Goal: Task Accomplishment & Management: Manage account settings

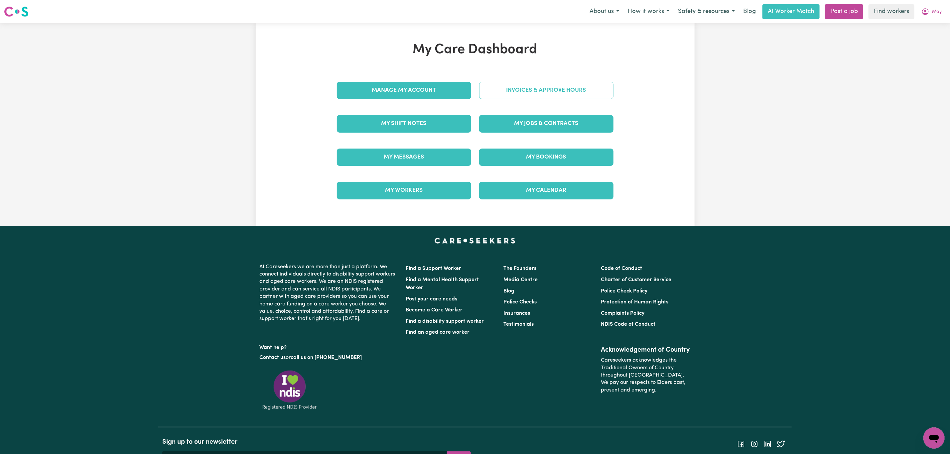
click at [535, 92] on link "Invoices & Approve Hours" at bounding box center [546, 90] width 134 height 17
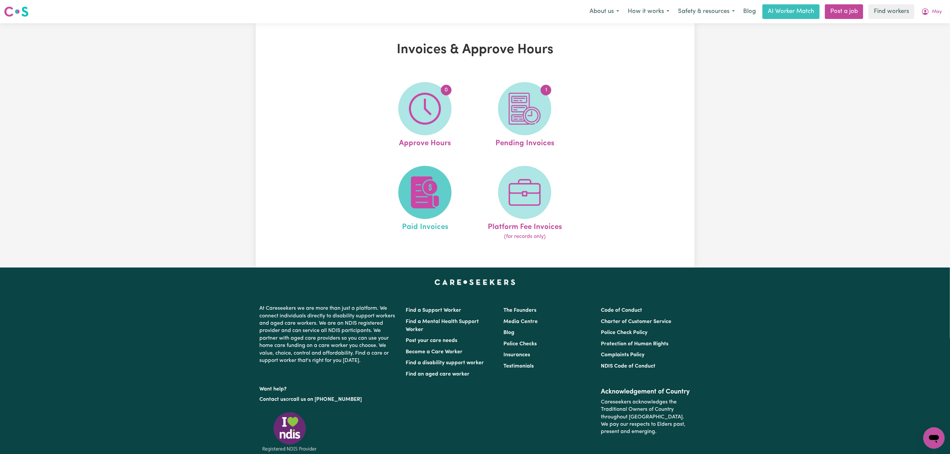
click at [429, 201] on img at bounding box center [425, 193] width 32 height 32
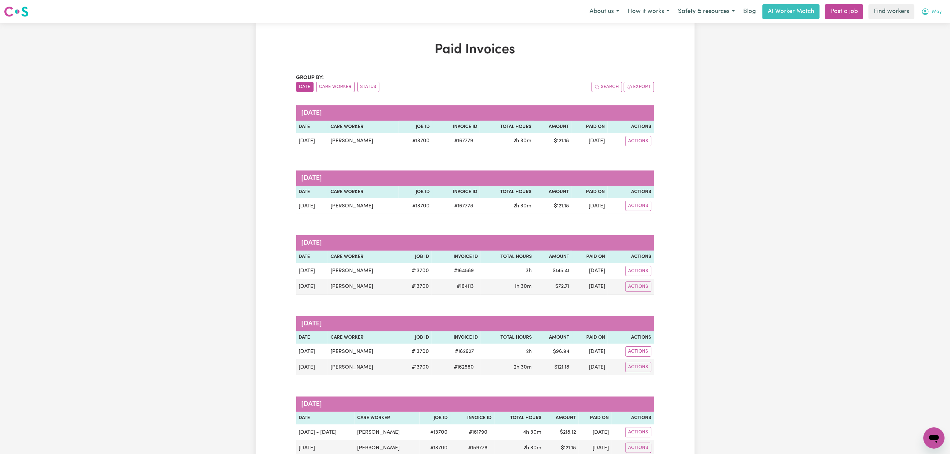
click at [933, 12] on span "May" at bounding box center [937, 11] width 10 height 7
click at [925, 23] on link "My Dashboard" at bounding box center [919, 26] width 53 height 13
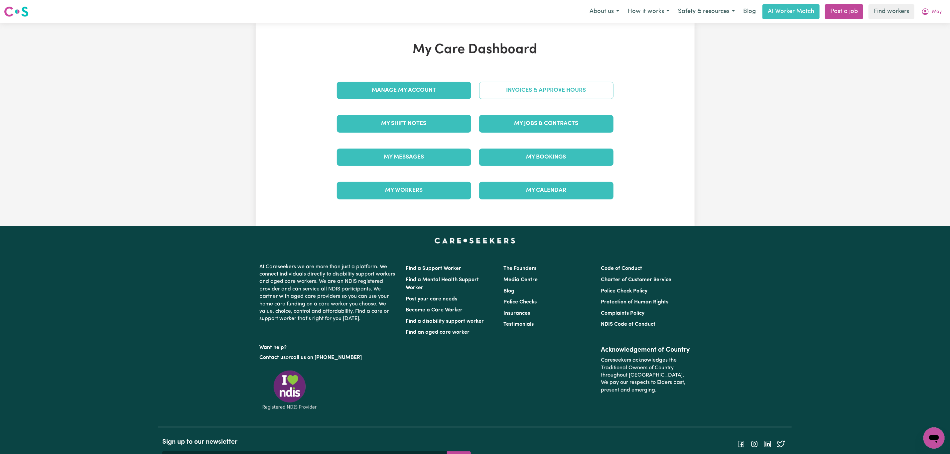
click at [589, 89] on link "Invoices & Approve Hours" at bounding box center [546, 90] width 134 height 17
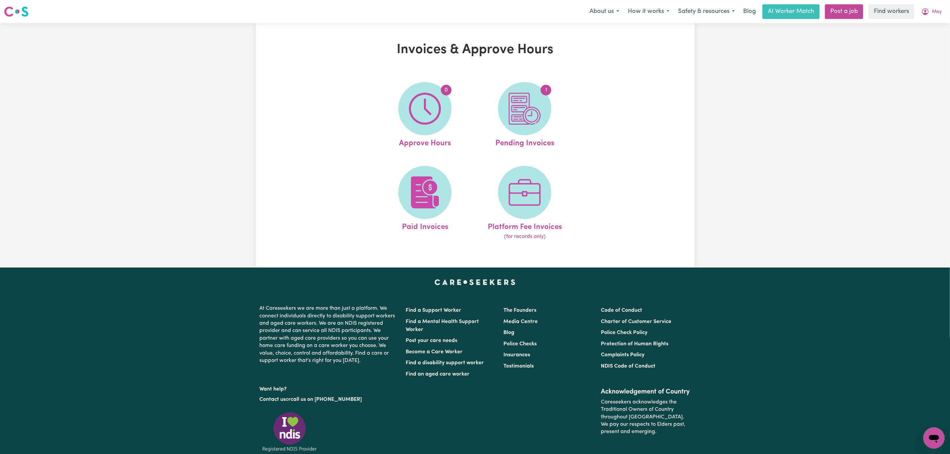
click at [547, 113] on span "1" at bounding box center [524, 108] width 53 height 53
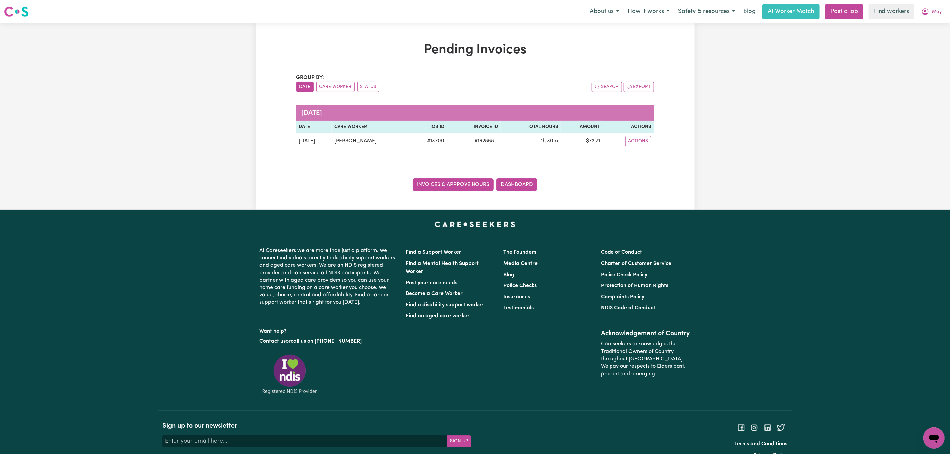
click at [456, 184] on link "Invoices & Approve Hours" at bounding box center [453, 185] width 81 height 13
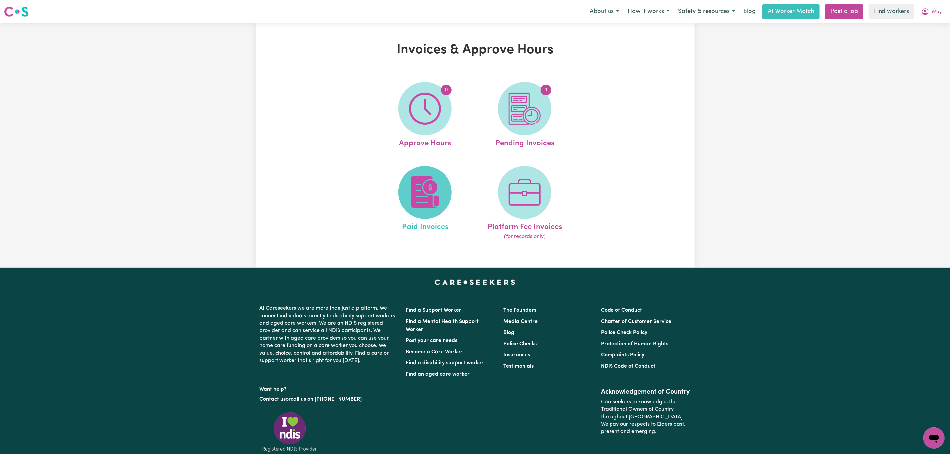
click at [431, 198] on img at bounding box center [425, 193] width 32 height 32
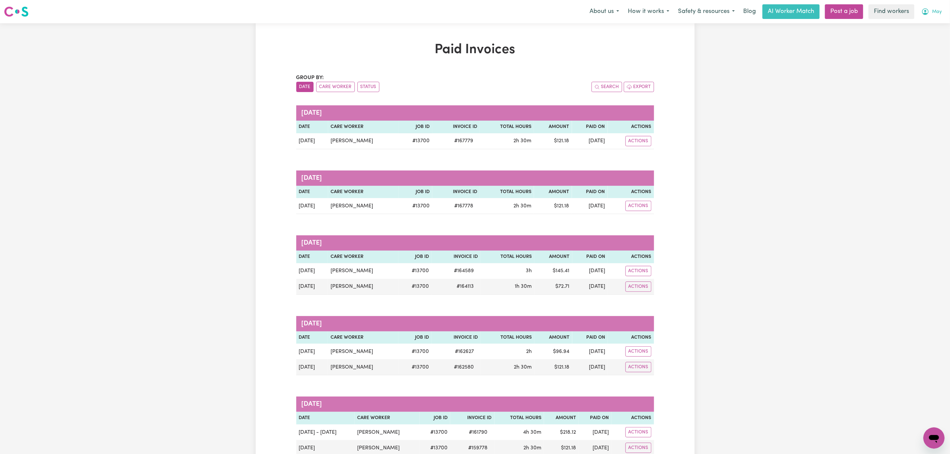
click at [933, 14] on span "May" at bounding box center [937, 11] width 10 height 7
click at [931, 23] on link "My Dashboard" at bounding box center [919, 26] width 53 height 13
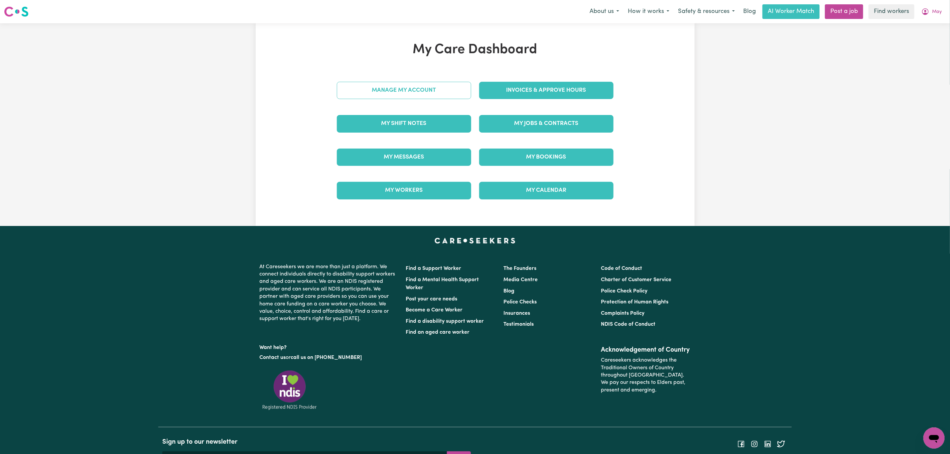
click at [421, 90] on link "Manage My Account" at bounding box center [404, 90] width 134 height 17
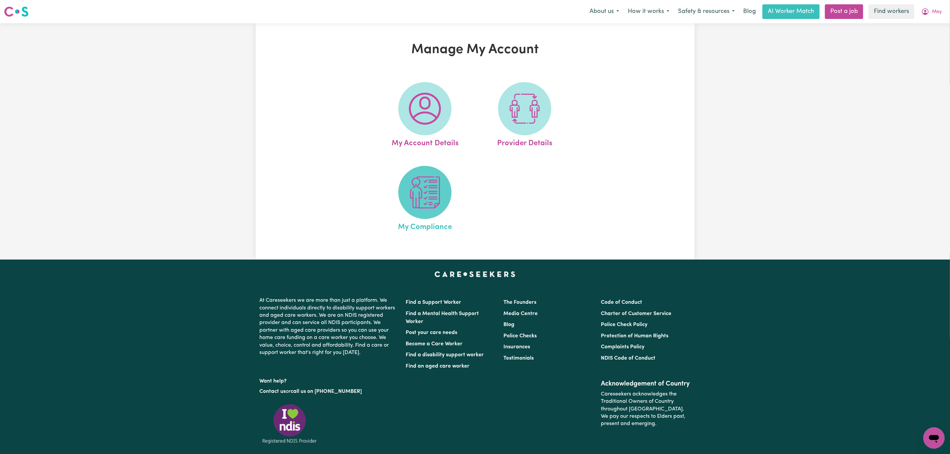
click at [418, 191] on img at bounding box center [425, 193] width 32 height 32
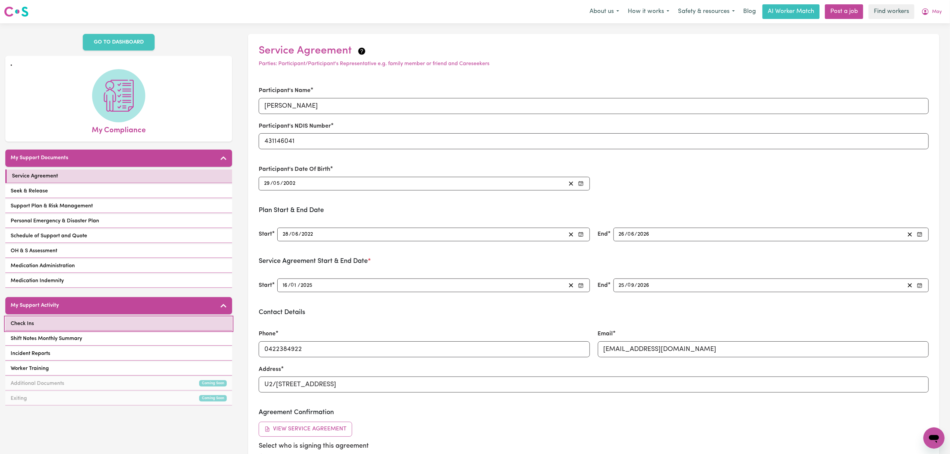
drag, startPoint x: 97, startPoint y: 319, endPoint x: 103, endPoint y: 320, distance: 6.4
click at [96, 319] on link "Check Ins" at bounding box center [118, 324] width 227 height 14
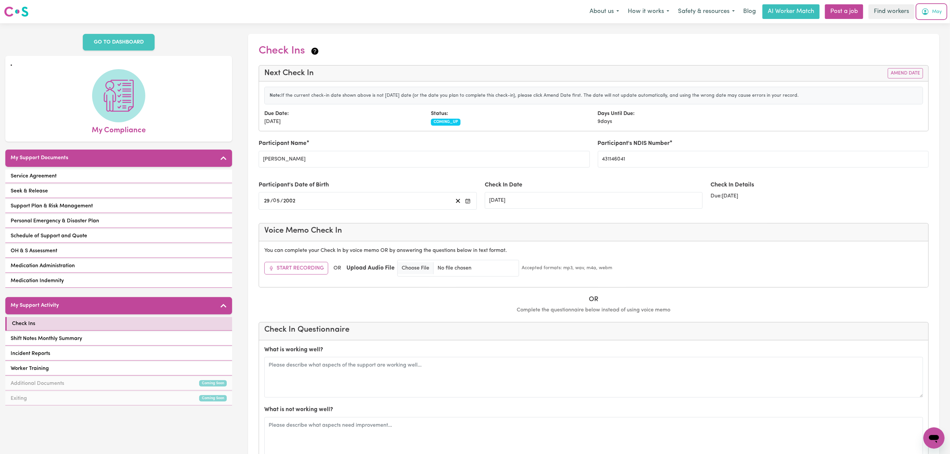
drag, startPoint x: 931, startPoint y: 14, endPoint x: 929, endPoint y: 18, distance: 4.2
click at [930, 17] on button "May" at bounding box center [931, 12] width 29 height 14
click at [923, 29] on link "My Dashboard" at bounding box center [919, 26] width 53 height 13
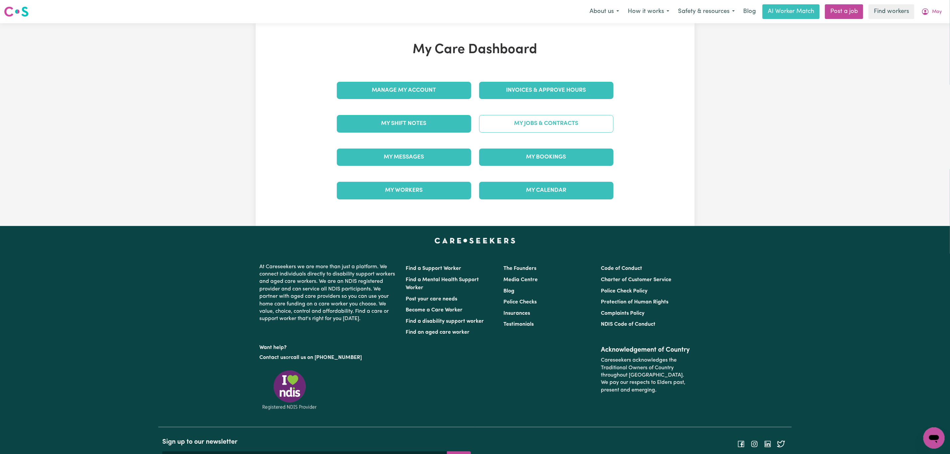
click at [528, 127] on link "My Jobs & Contracts" at bounding box center [546, 123] width 134 height 17
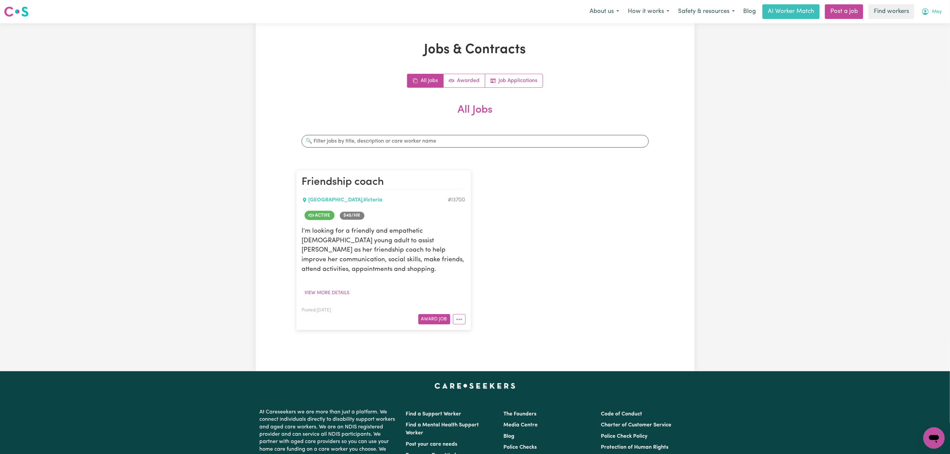
click at [927, 10] on icon "My Account" at bounding box center [926, 12] width 8 height 8
click at [921, 30] on link "My Dashboard" at bounding box center [919, 26] width 53 height 13
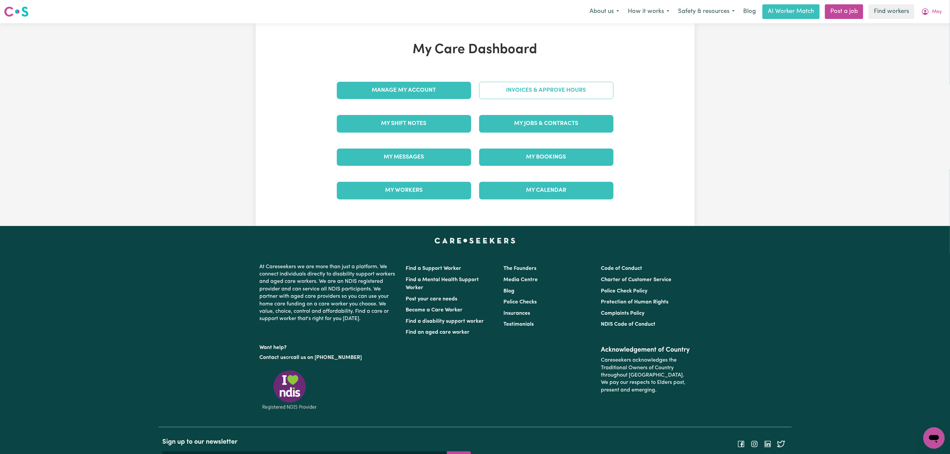
click at [552, 91] on link "Invoices & Approve Hours" at bounding box center [546, 90] width 134 height 17
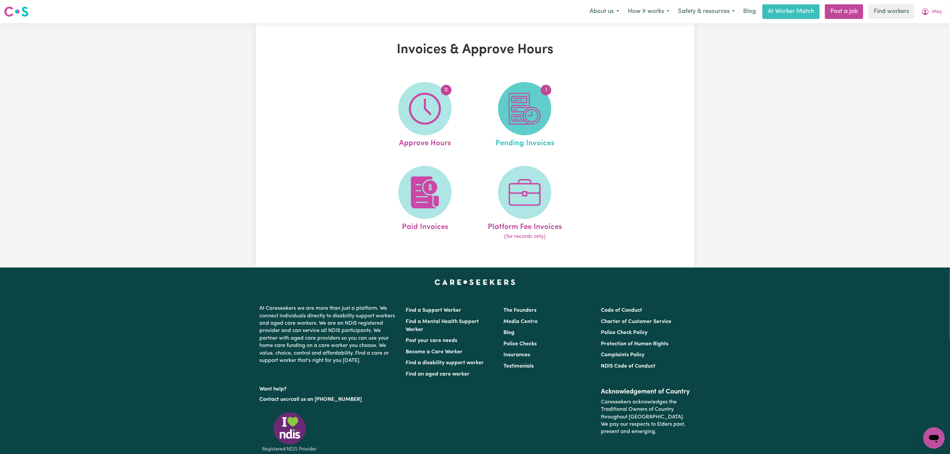
click at [511, 115] on img at bounding box center [525, 109] width 32 height 32
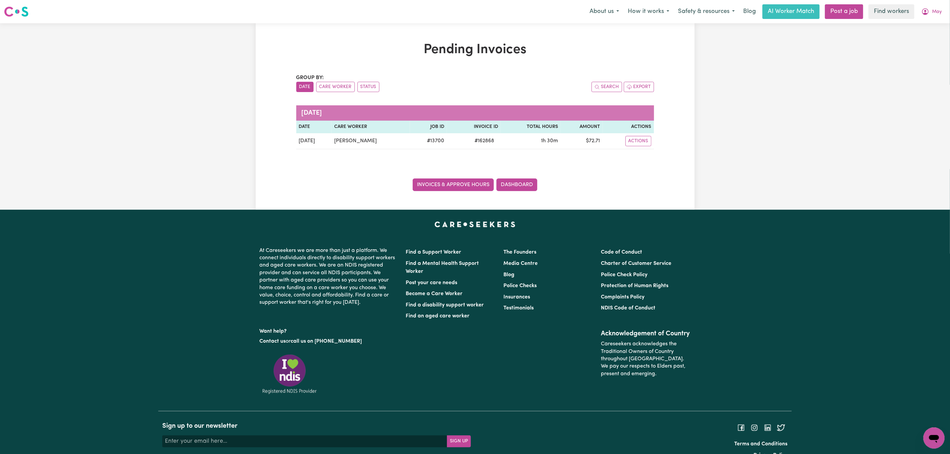
click at [439, 186] on link "Invoices & Approve Hours" at bounding box center [453, 185] width 81 height 13
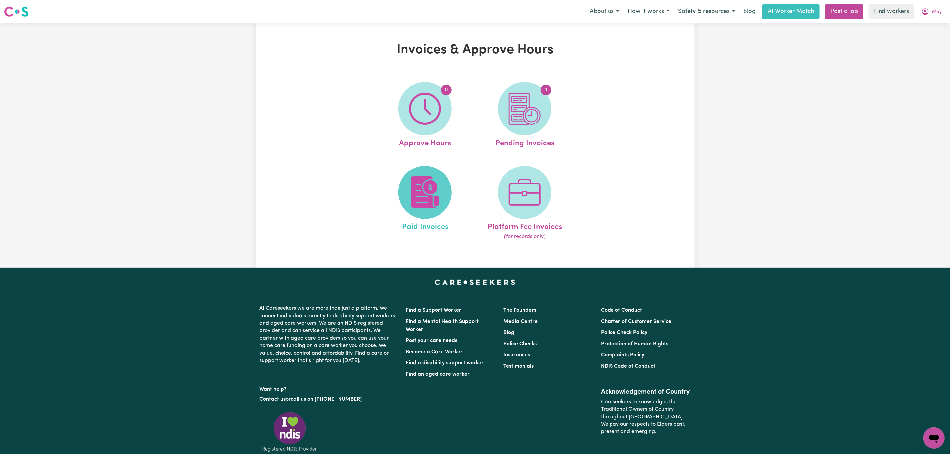
click at [405, 190] on span at bounding box center [424, 192] width 53 height 53
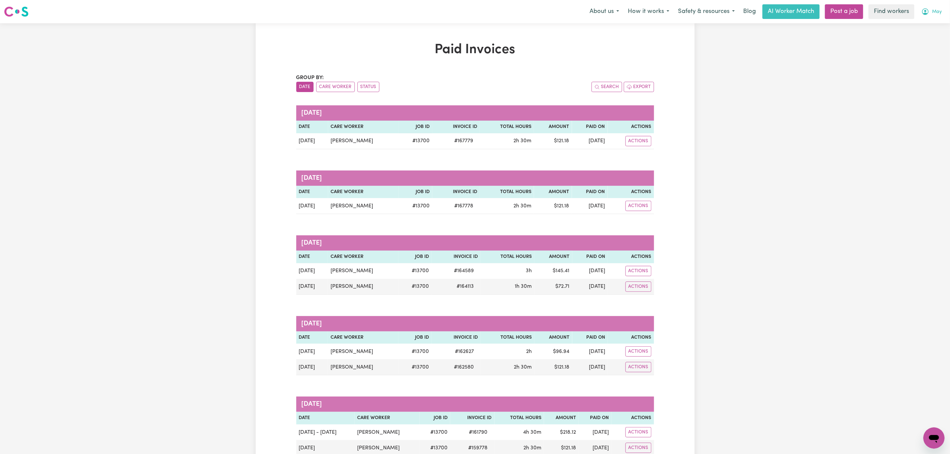
click at [928, 16] on icon "My Account" at bounding box center [926, 12] width 8 height 8
click at [921, 41] on link "Logout" at bounding box center [919, 38] width 53 height 13
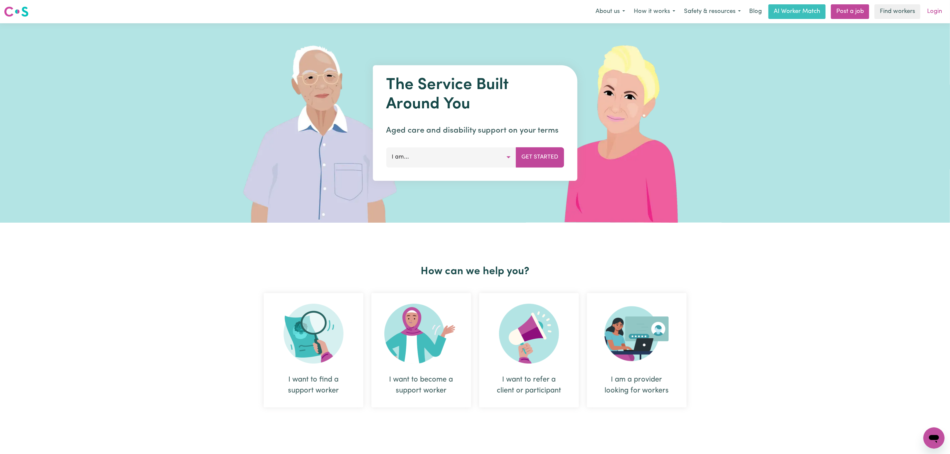
click at [932, 10] on link "Login" at bounding box center [934, 11] width 23 height 15
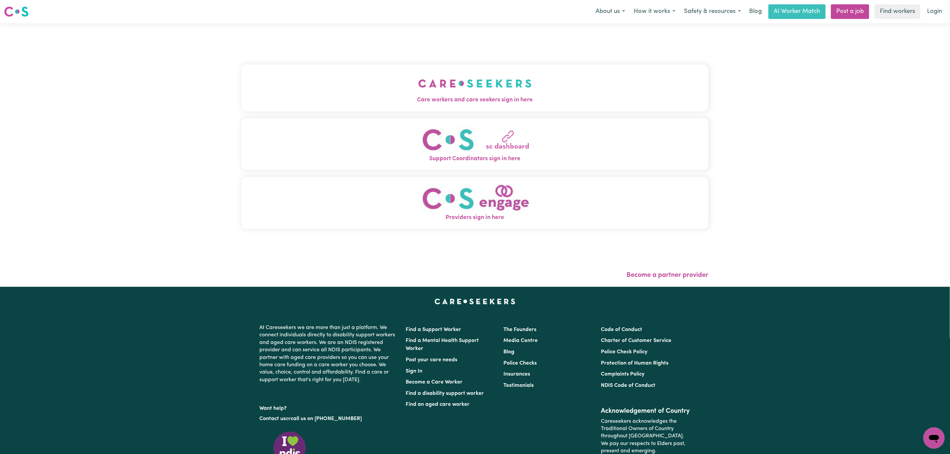
click at [354, 80] on button "Care workers and care seekers sign in here" at bounding box center [474, 88] width 467 height 47
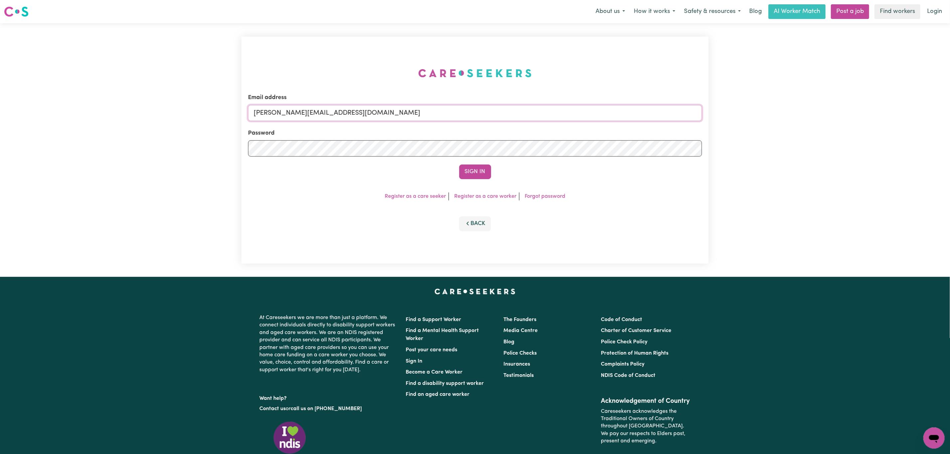
drag, startPoint x: 312, startPoint y: 111, endPoint x: 316, endPoint y: 118, distance: 8.0
click at [312, 111] on input "[PERSON_NAME][EMAIL_ADDRESS][DOMAIN_NAME]" at bounding box center [475, 113] width 454 height 16
drag, startPoint x: 286, startPoint y: 113, endPoint x: 508, endPoint y: 122, distance: 222.7
click at [508, 121] on input "[EMAIL_ADDRESS][PERSON_NAME][DOMAIN_NAME]" at bounding box center [475, 113] width 454 height 16
click at [284, 115] on input "[EMAIL_ADDRESS][DOMAIN_NAME]" at bounding box center [475, 113] width 454 height 16
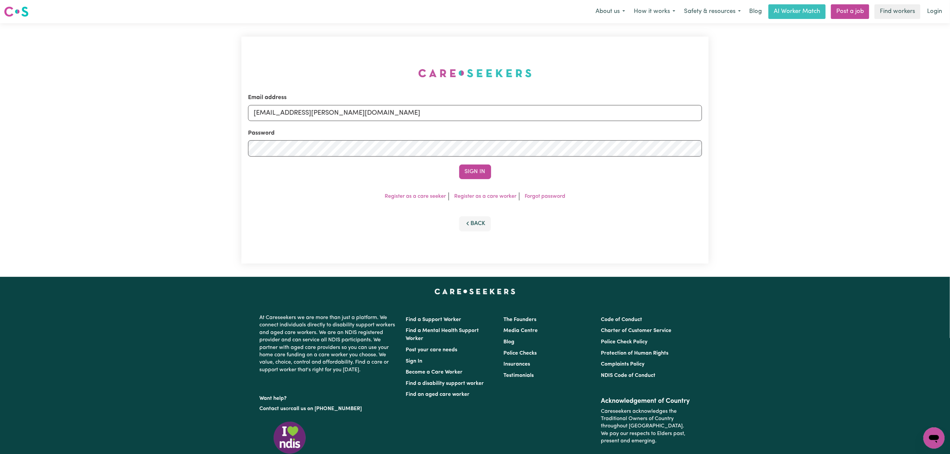
type input "[EMAIL_ADDRESS][PERSON_NAME][DOMAIN_NAME]"
click at [459, 165] on button "Sign In" at bounding box center [475, 172] width 32 height 15
